Goal: Information Seeking & Learning: Learn about a topic

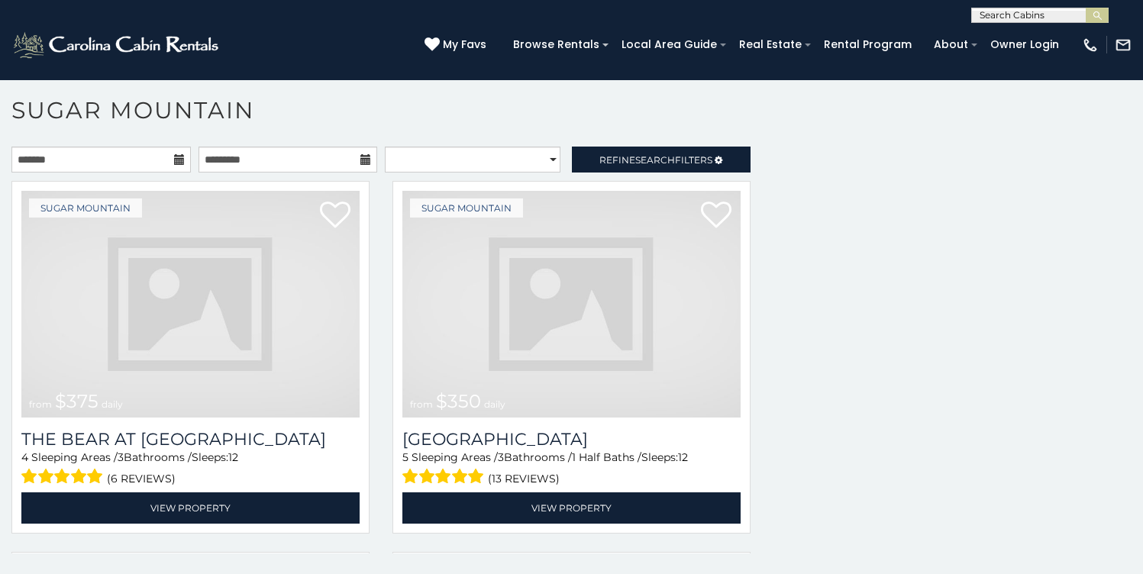
scroll to position [2147, 0]
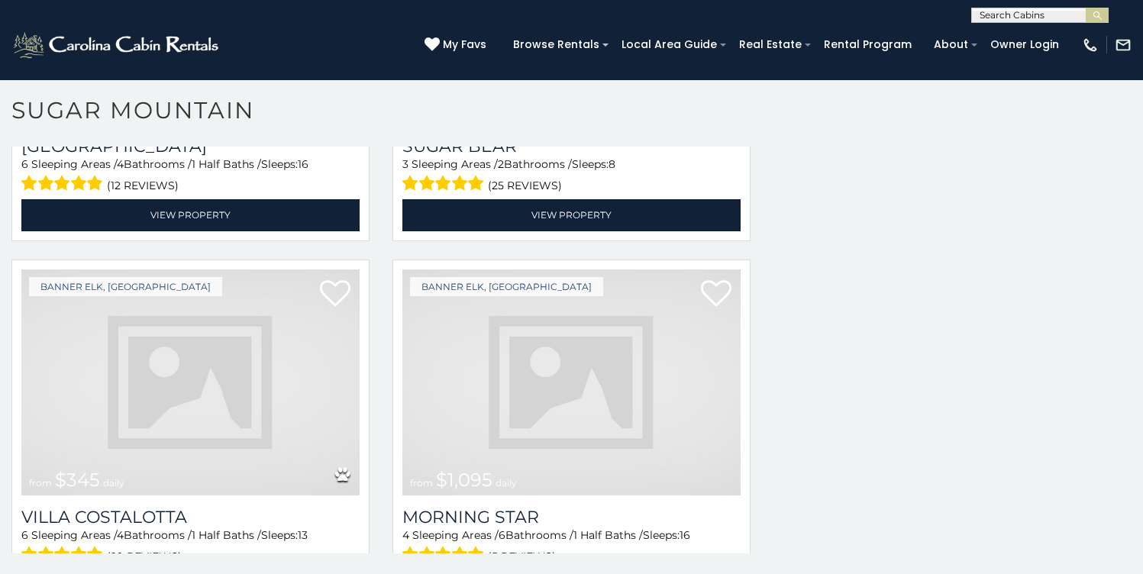
click at [535, 337] on img at bounding box center [571, 382] width 338 height 227
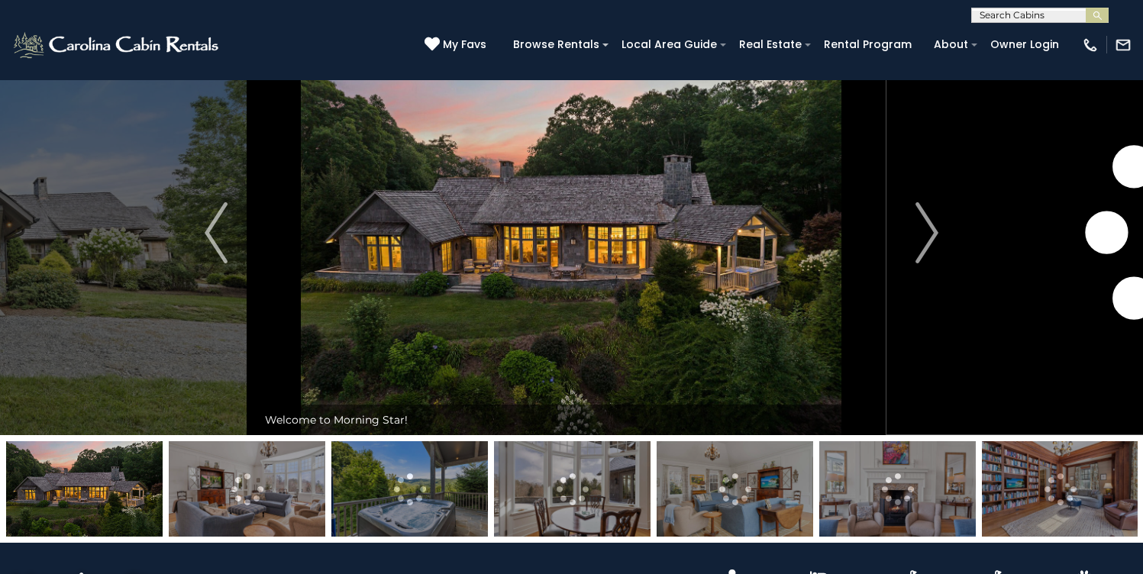
scroll to position [54, 0]
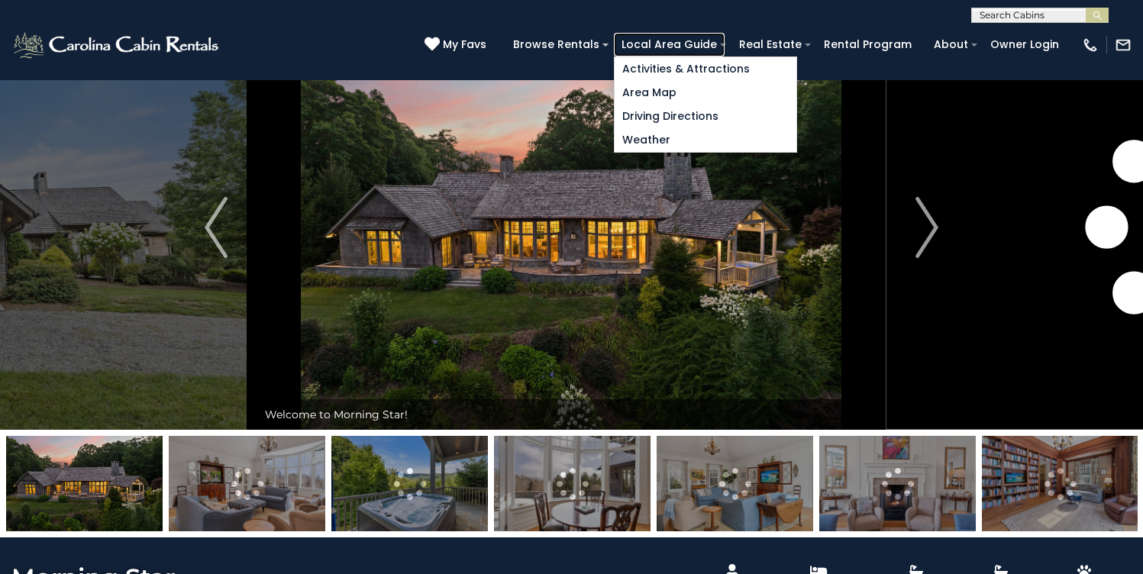
click at [724, 53] on link "Local Area Guide" at bounding box center [669, 45] width 111 height 24
